Goal: Task Accomplishment & Management: Use online tool/utility

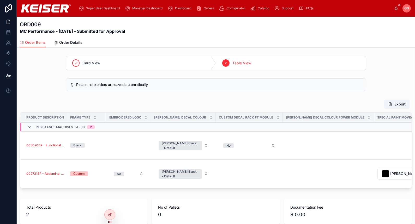
scroll to position [41, 0]
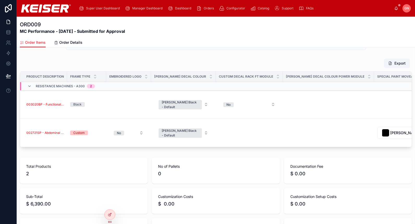
click at [7, 7] on icon at bounding box center [8, 8] width 7 height 8
